Goal: Find contact information: Find contact information

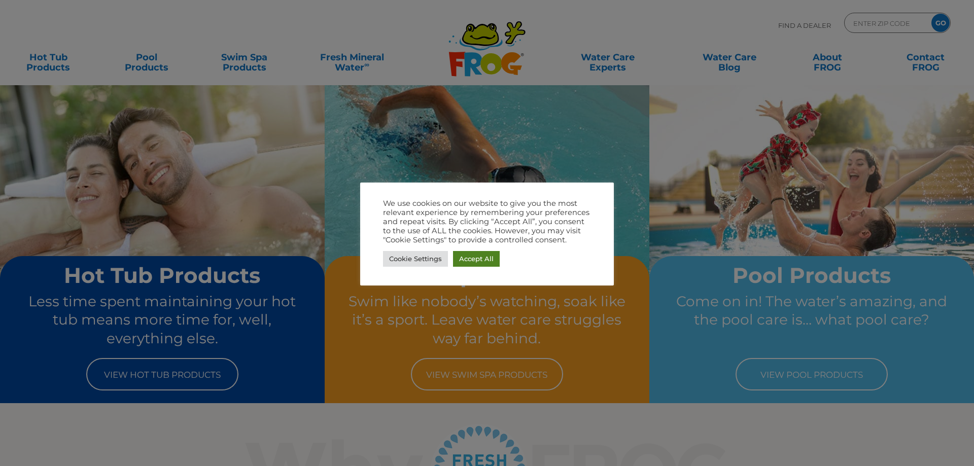
click at [481, 254] on link "Accept All" at bounding box center [476, 259] width 47 height 16
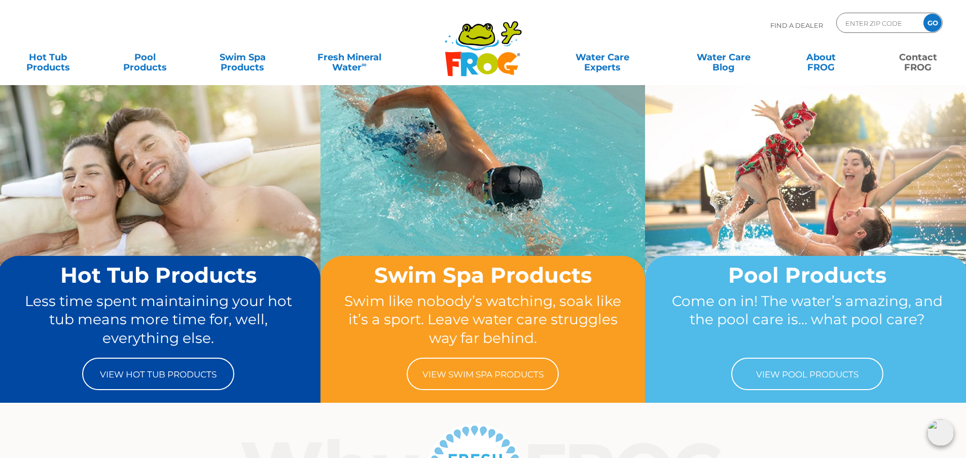
click at [911, 65] on link "Contact FROG" at bounding box center [918, 57] width 76 height 20
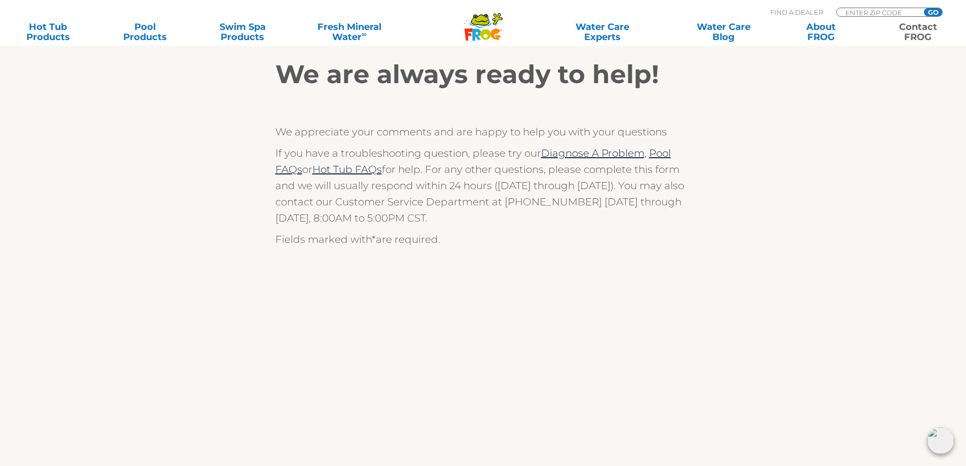
scroll to position [203, 0]
